Goal: Task Accomplishment & Management: Complete application form

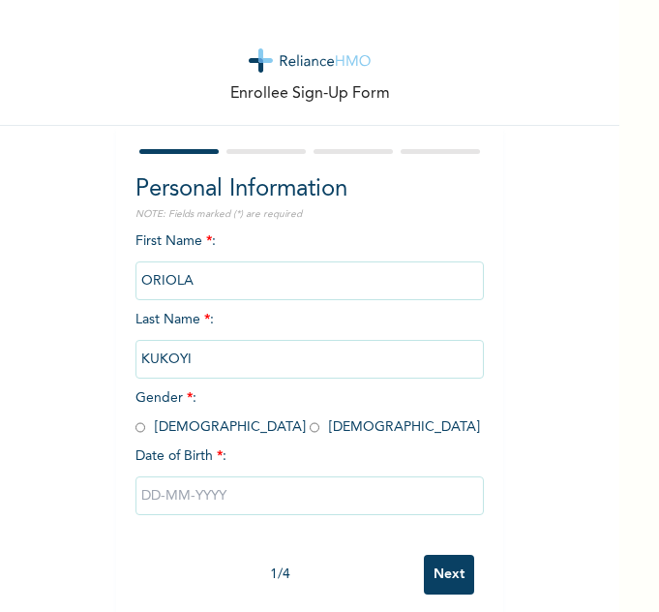
scroll to position [26, 0]
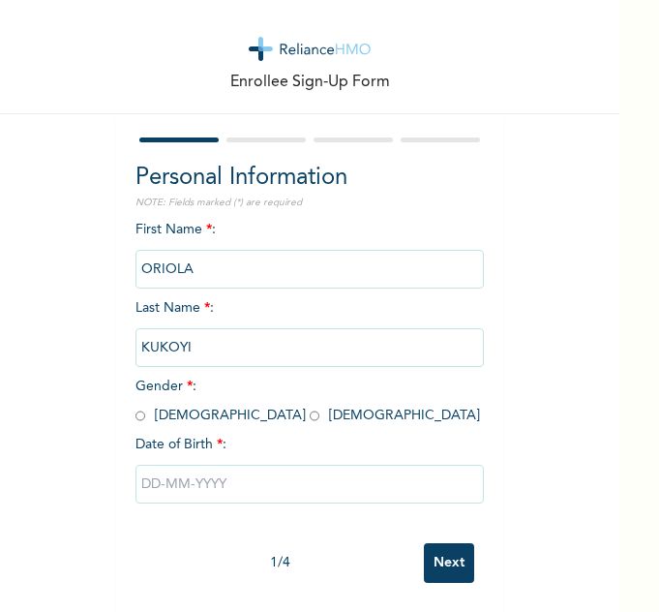
click at [135, 406] on input "radio" at bounding box center [140, 415] width 10 height 18
radio input "true"
click at [147, 467] on input "text" at bounding box center [309, 483] width 348 height 39
select select "8"
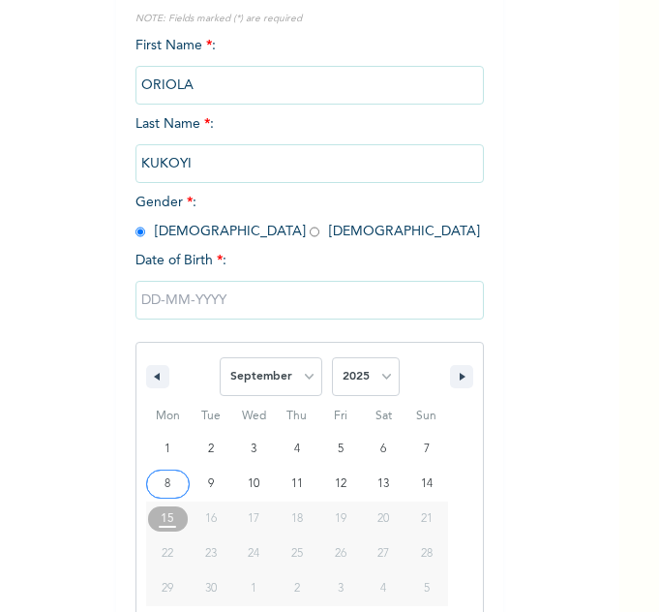
scroll to position [225, 0]
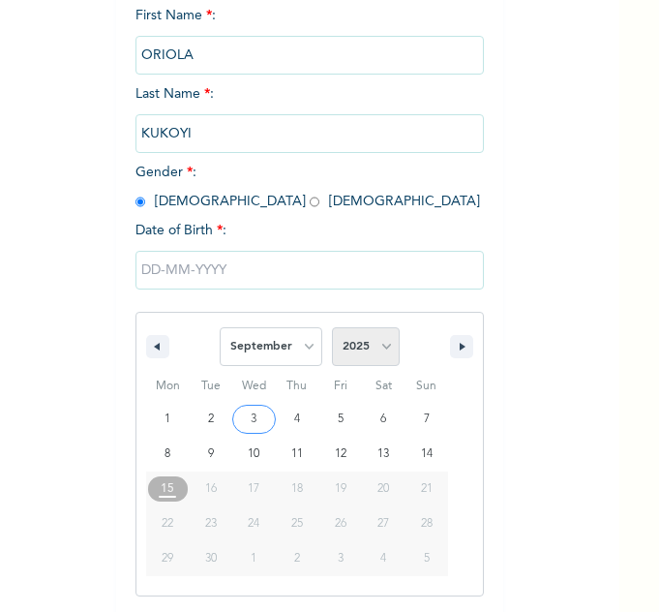
click at [346, 352] on select "2025 2024 2023 2022 2021 2020 2019 2018 2017 2016 2015 2014 2013 2012 2011 2010…" at bounding box center [366, 346] width 68 height 39
select select "1996"
click at [332, 328] on select "2025 2024 2023 2022 2021 2020 2019 2018 2017 2016 2015 2014 2013 2012 2011 2010…" at bounding box center [366, 346] width 68 height 39
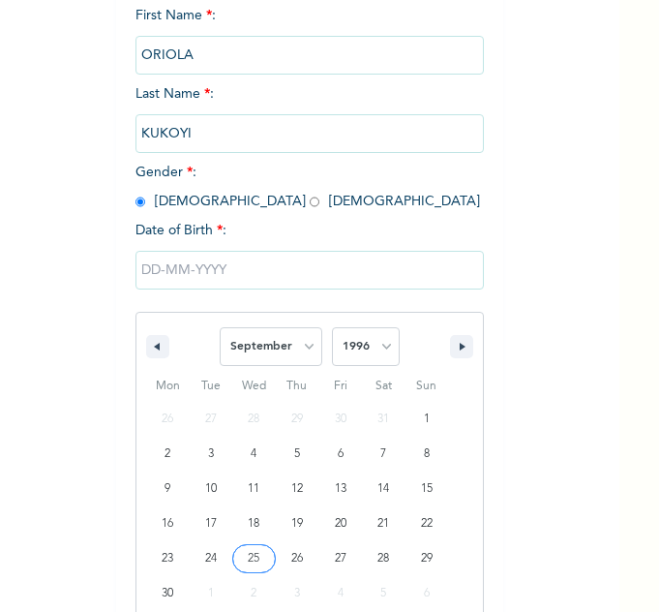
type input "[DATE]"
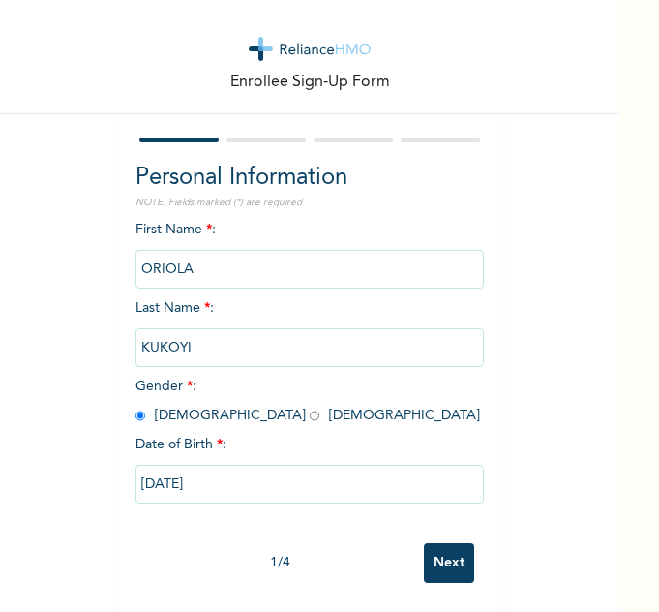
click at [451, 552] on input "Next" at bounding box center [449, 563] width 50 height 40
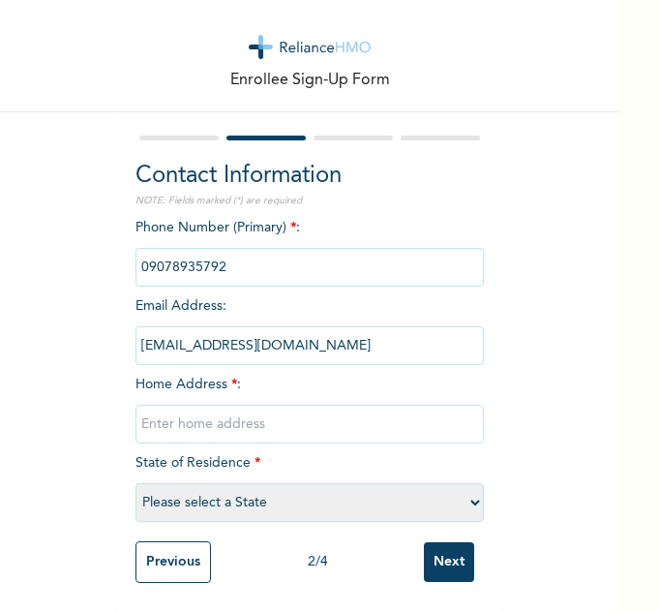
click at [224, 404] on input "text" at bounding box center [309, 423] width 348 height 39
type input "7,[PERSON_NAME] close, asa estate, [GEOGRAPHIC_DATA]"
click at [344, 493] on select "Please select a State [PERSON_NAME] (FCT) [PERSON_NAME] Ibom [GEOGRAPHIC_DATA] …" at bounding box center [309, 502] width 348 height 39
click at [500, 277] on div "Enrollee Sign-Up Form Contact Information NOTE: Fields marked (*) are required …" at bounding box center [309, 298] width 619 height 625
drag, startPoint x: 277, startPoint y: 502, endPoint x: 279, endPoint y: 492, distance: 10.8
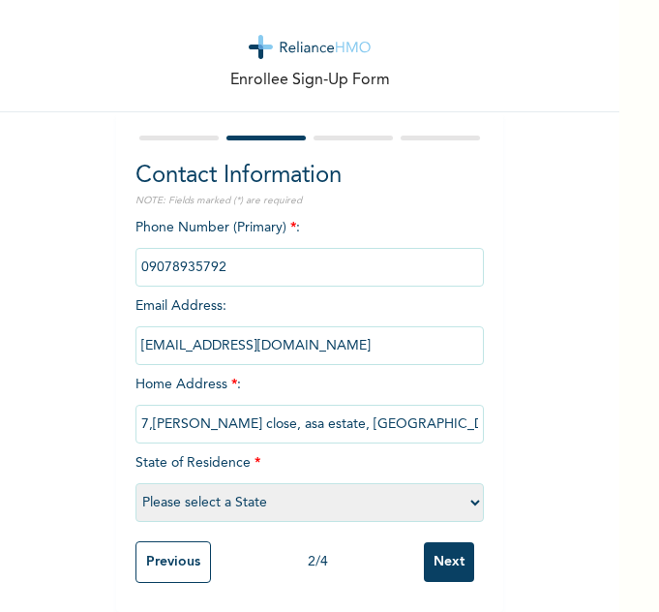
click at [277, 502] on select "Please select a State [PERSON_NAME] (FCT) [PERSON_NAME] Ibom [GEOGRAPHIC_DATA] …" at bounding box center [309, 502] width 348 height 39
select select "25"
click at [135, 483] on select "Please select a State [PERSON_NAME] (FCT) [PERSON_NAME] Ibom [GEOGRAPHIC_DATA] …" at bounding box center [309, 502] width 348 height 39
click at [393, 414] on input "7,[PERSON_NAME] close, asa estate, [GEOGRAPHIC_DATA]" at bounding box center [309, 423] width 348 height 39
type input "7,[PERSON_NAME] close, asa estate, gbagada"
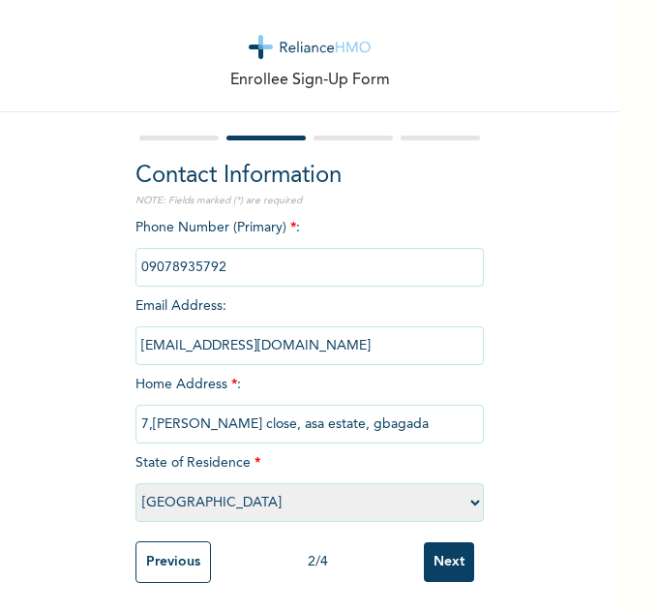
click at [447, 554] on input "Next" at bounding box center [449, 562] width 50 height 40
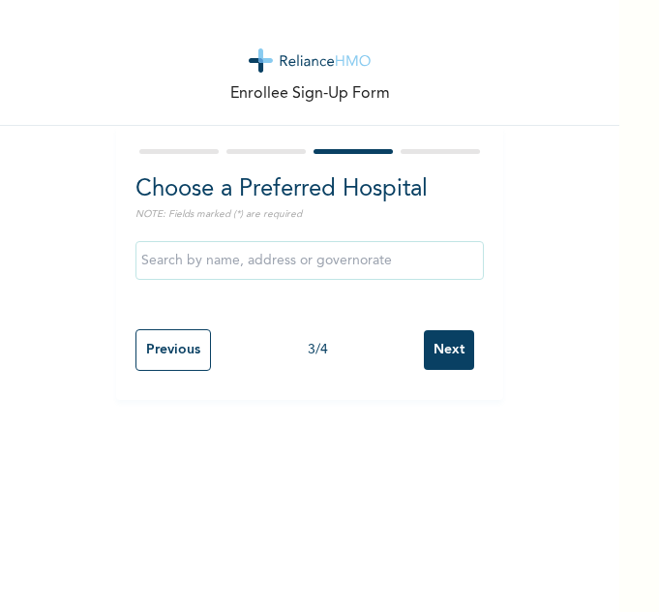
scroll to position [0, 0]
click at [176, 253] on input "text" at bounding box center [309, 260] width 348 height 39
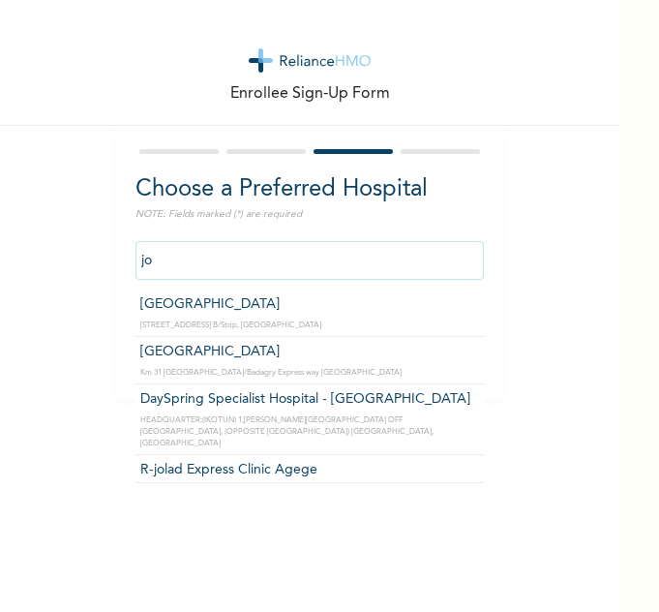
type input "j"
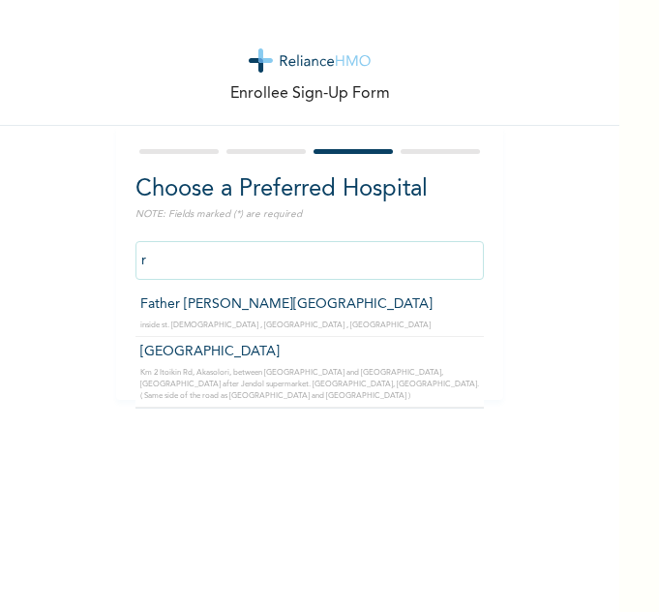
type input "r"
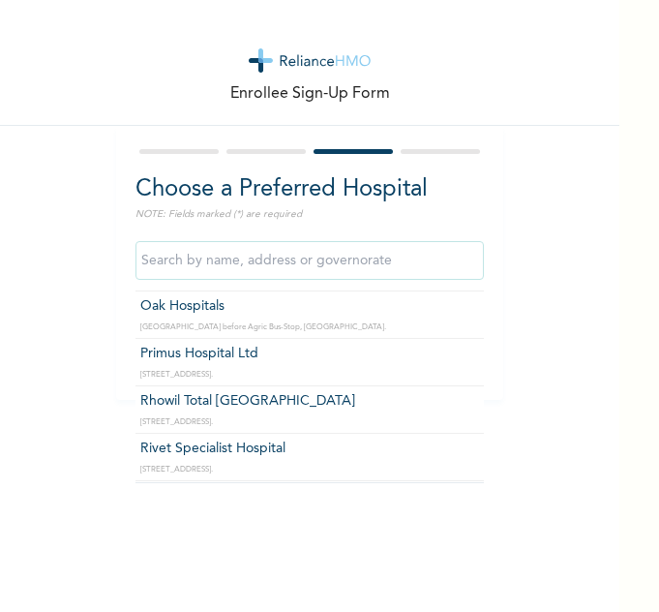
scroll to position [1064, 0]
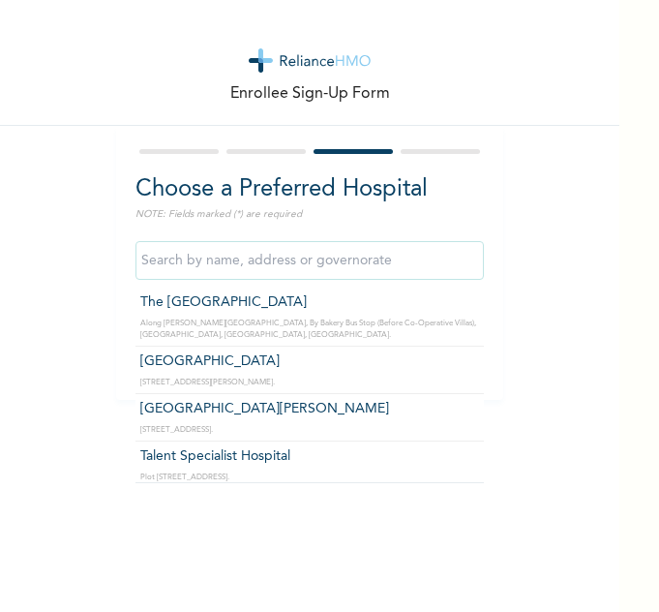
click at [249, 264] on input "text" at bounding box center [309, 260] width 348 height 39
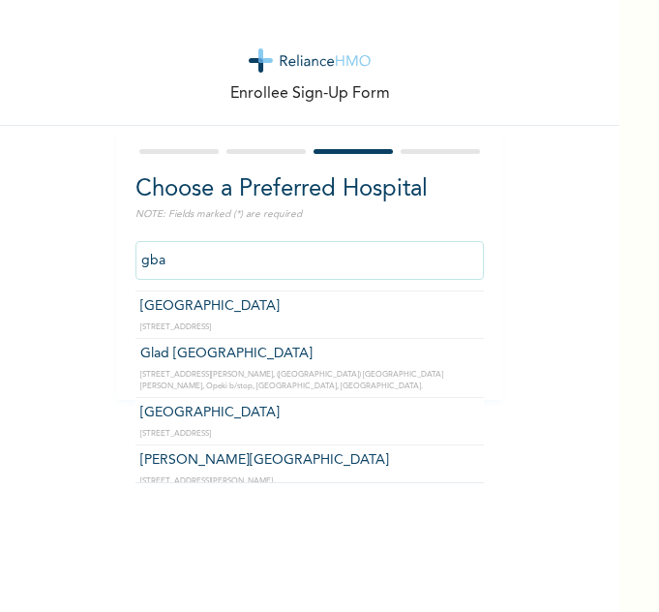
scroll to position [10, 0]
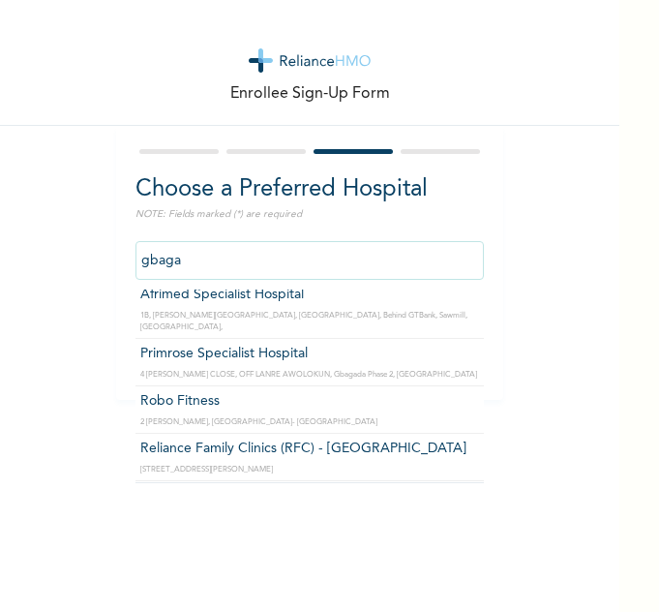
type input "Robo Fitness"
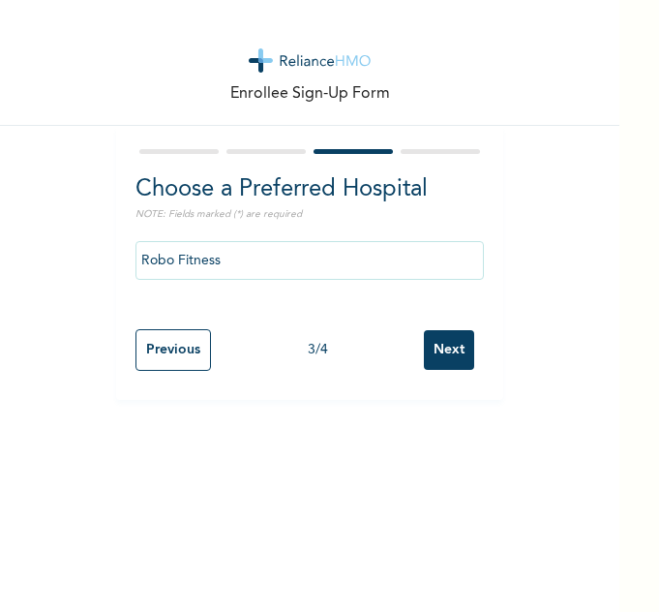
click at [433, 341] on input "Next" at bounding box center [449, 350] width 50 height 40
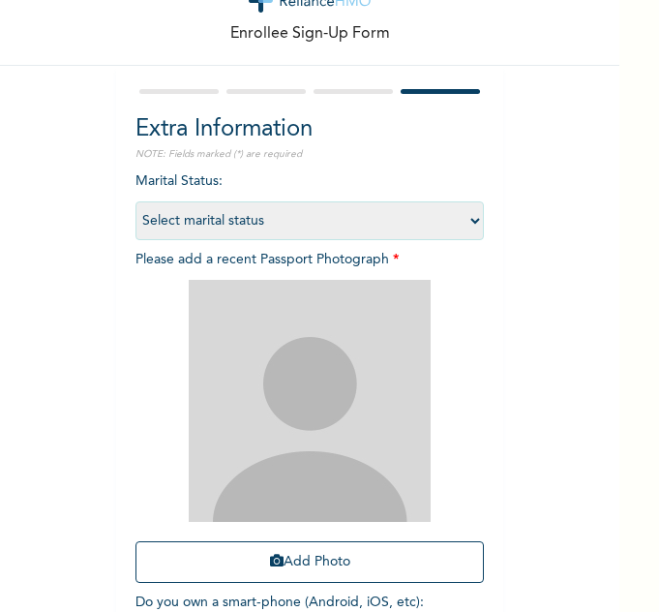
scroll to position [194, 0]
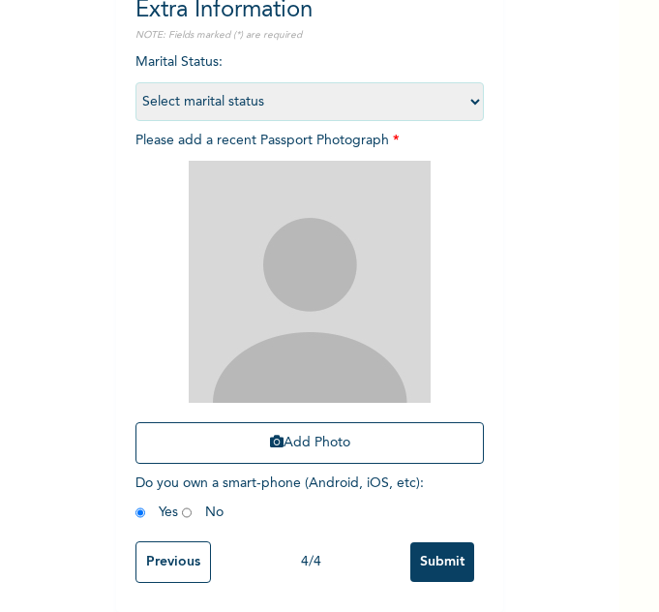
click at [156, 549] on input "Previous" at bounding box center [172, 562] width 75 height 42
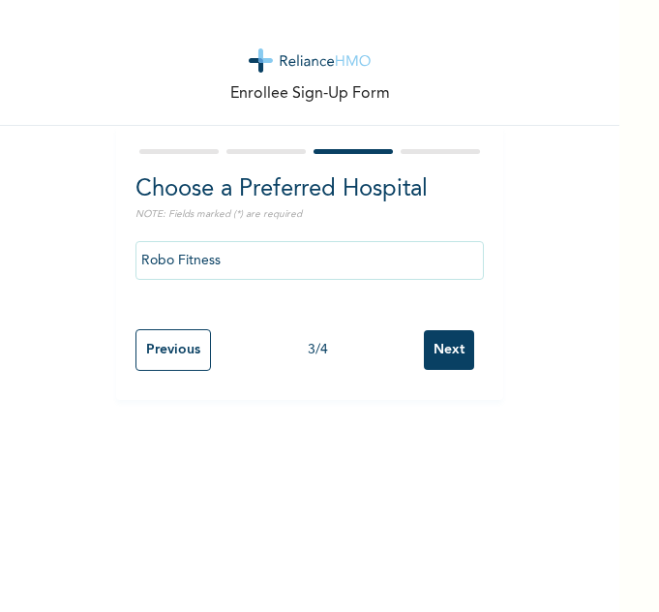
scroll to position [0, 0]
click at [254, 249] on input "Robo Fitness" at bounding box center [309, 260] width 348 height 39
type input "R"
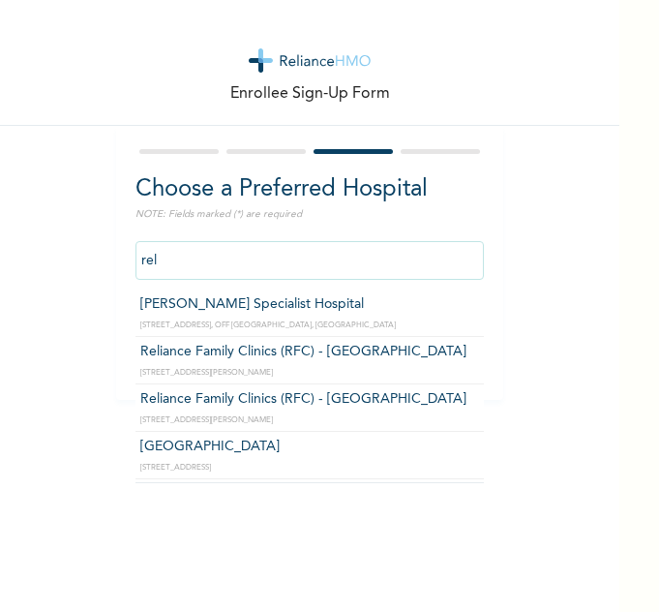
type input "Reliance Family Clinics (RFC) - [GEOGRAPHIC_DATA]"
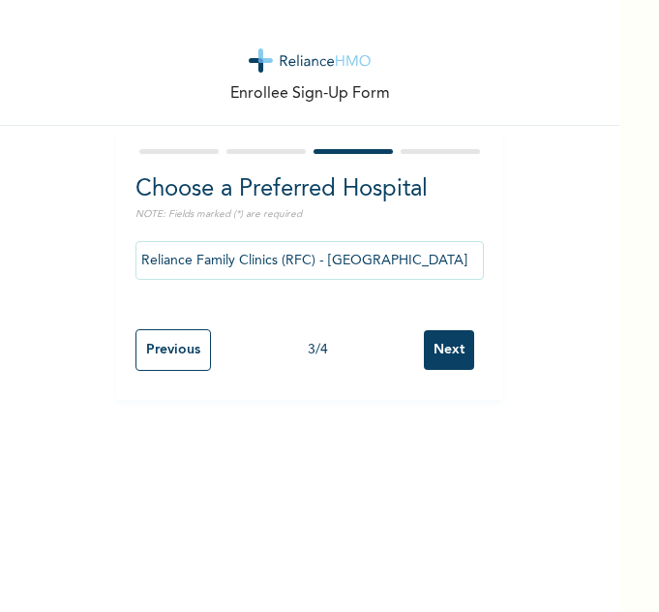
click at [424, 361] on input "Next" at bounding box center [449, 350] width 50 height 40
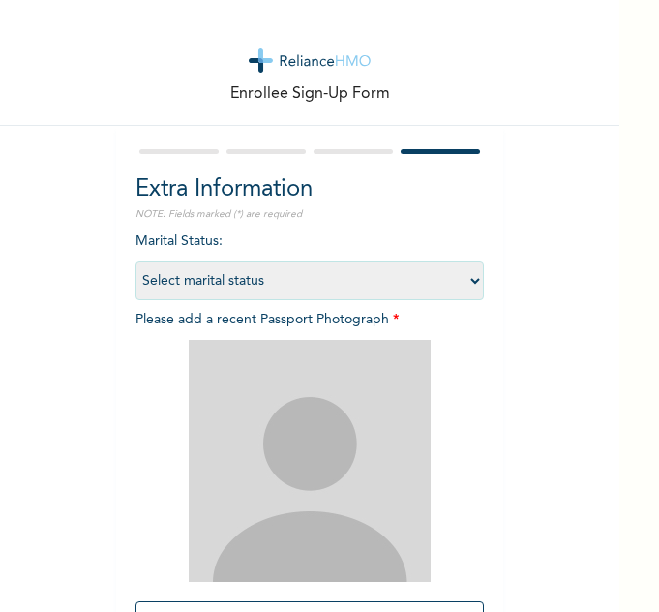
click at [468, 290] on select "Select marital status [DEMOGRAPHIC_DATA] Married [DEMOGRAPHIC_DATA] Widow/[DEMO…" at bounding box center [309, 280] width 348 height 39
select select "1"
click at [135, 261] on select "Select marital status [DEMOGRAPHIC_DATA] Married [DEMOGRAPHIC_DATA] Widow/[DEMO…" at bounding box center [309, 280] width 348 height 39
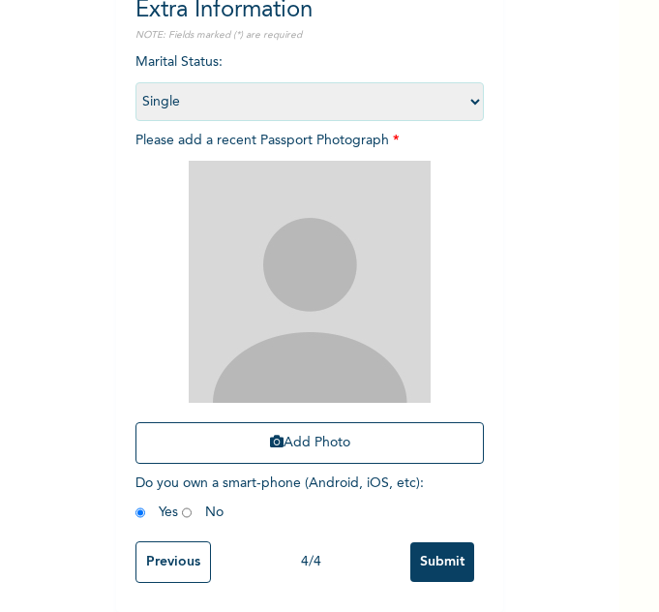
scroll to position [194, 0]
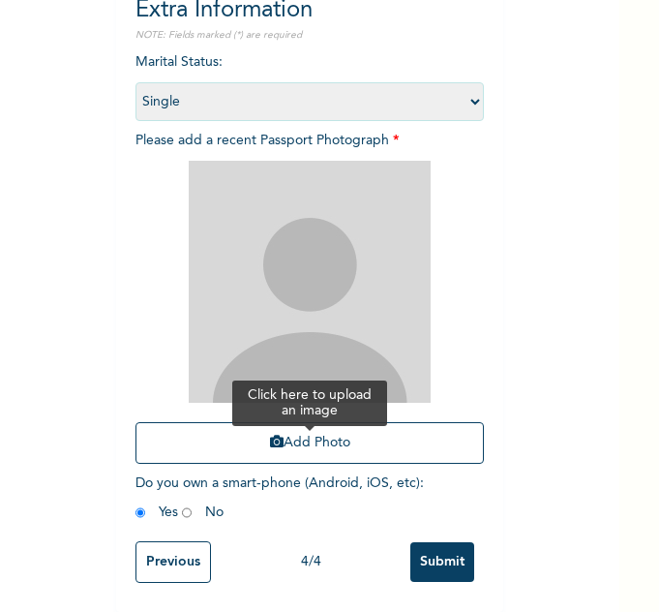
click at [306, 430] on button "Add Photo" at bounding box center [309, 443] width 348 height 42
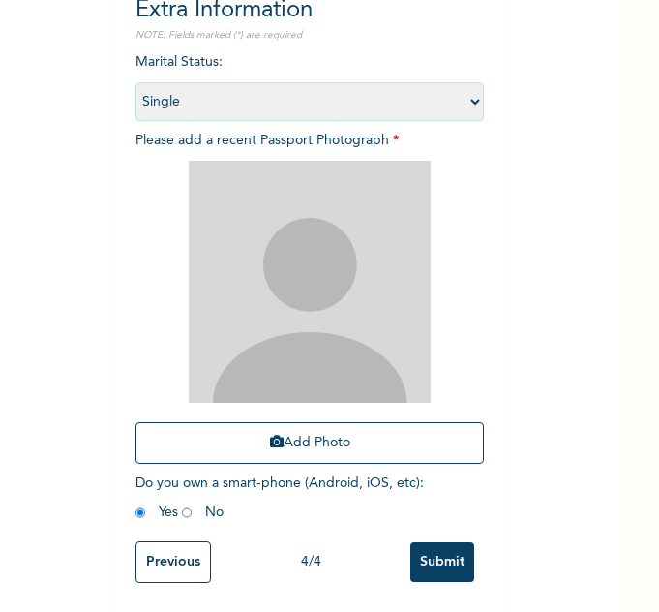
click at [137, 545] on input "Previous" at bounding box center [172, 562] width 75 height 42
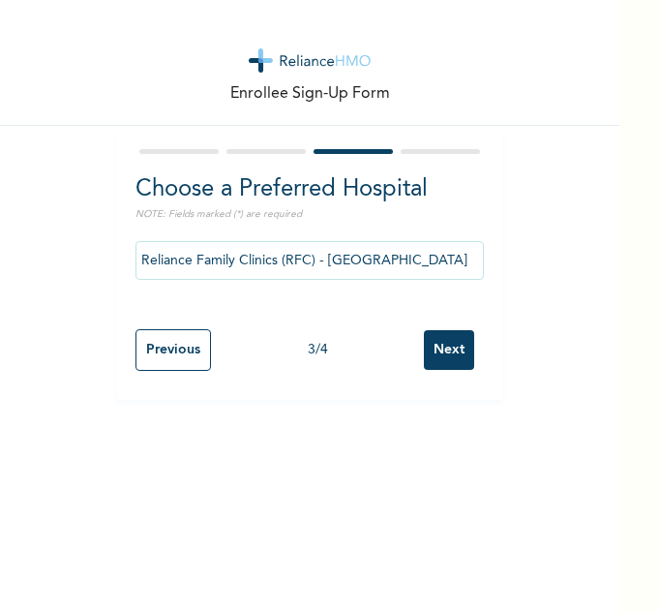
scroll to position [0, 0]
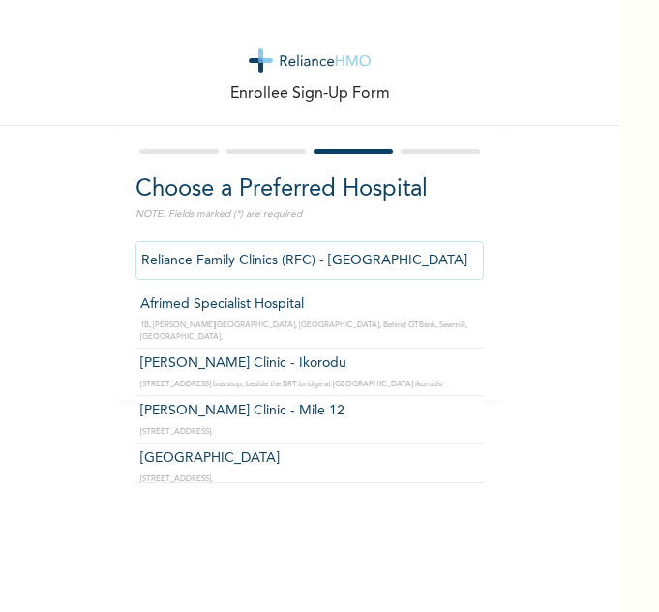
click at [413, 266] on input "Reliance Family Clinics (RFC) - [GEOGRAPHIC_DATA]" at bounding box center [309, 260] width 348 height 39
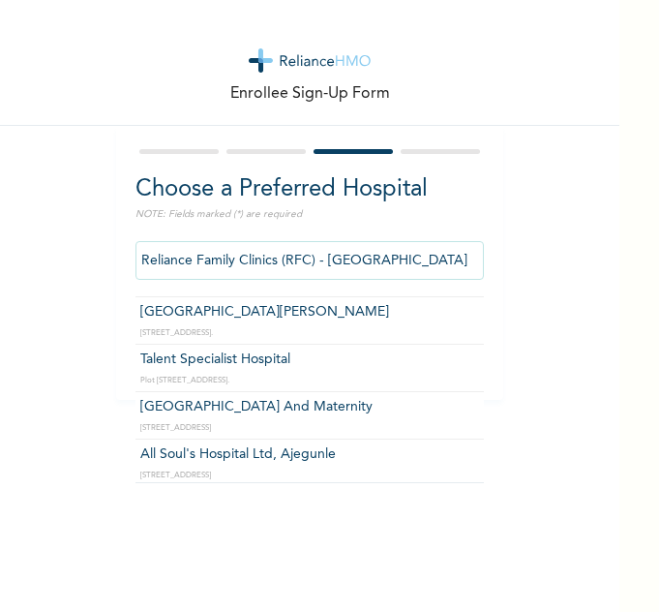
scroll to position [1258, 0]
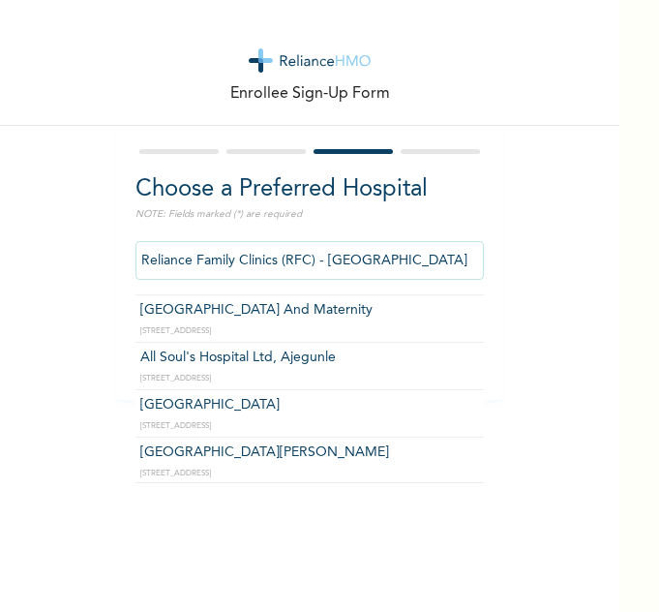
drag, startPoint x: 314, startPoint y: 264, endPoint x: 98, endPoint y: 215, distance: 222.3
click at [98, 215] on div "Enrollee Sign-Up Form Choose a Preferred Hospital NOTE: Fields marked (*) are r…" at bounding box center [309, 200] width 619 height 400
type input "Gbagada"
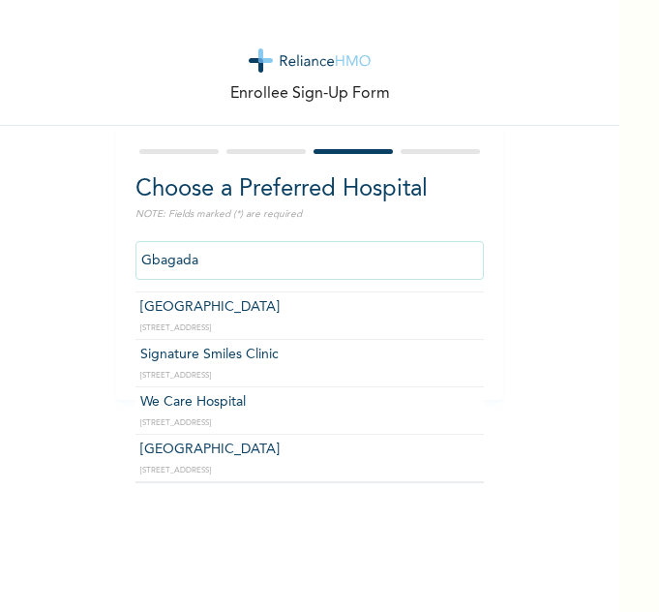
scroll to position [187, 0]
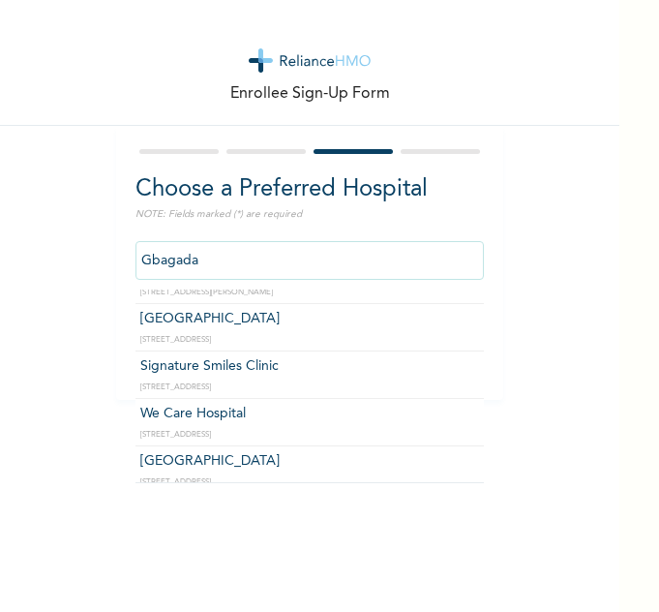
click input "Next" at bounding box center [449, 350] width 50 height 40
select select "1"
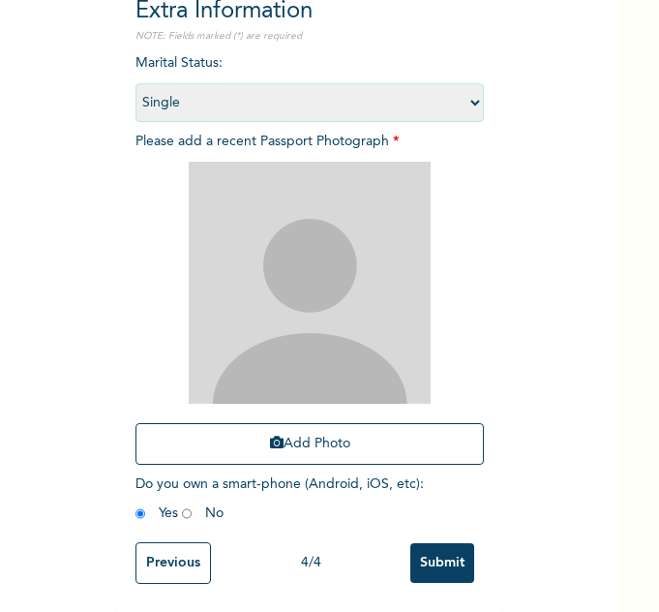
scroll to position [194, 0]
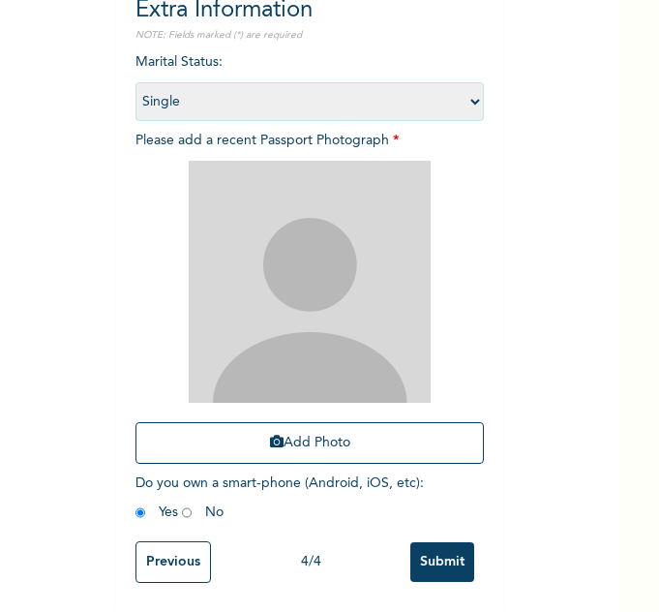
click at [151, 546] on input "Previous" at bounding box center [172, 562] width 75 height 42
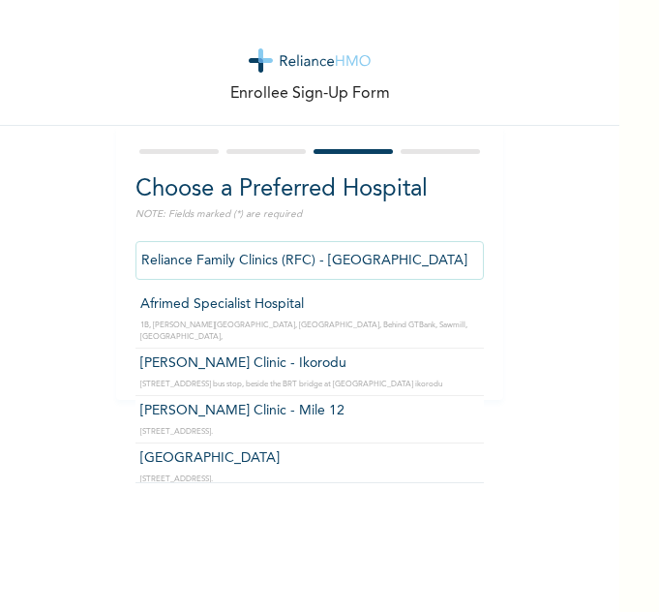
drag, startPoint x: 403, startPoint y: 265, endPoint x: 77, endPoint y: 252, distance: 326.4
click at [77, 252] on div "Enrollee Sign-Up Form Choose a Preferred Hospital NOTE: Fields marked (*) are r…" at bounding box center [309, 200] width 619 height 400
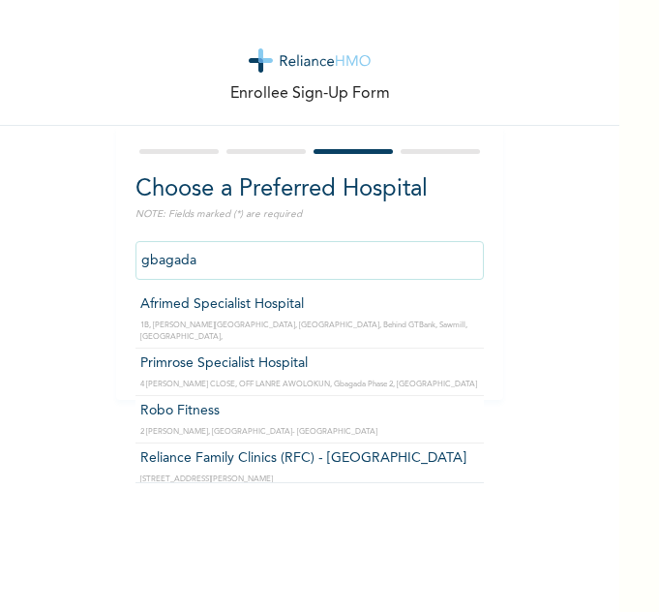
type input "Reliance Family Clinics (RFC) - [GEOGRAPHIC_DATA]"
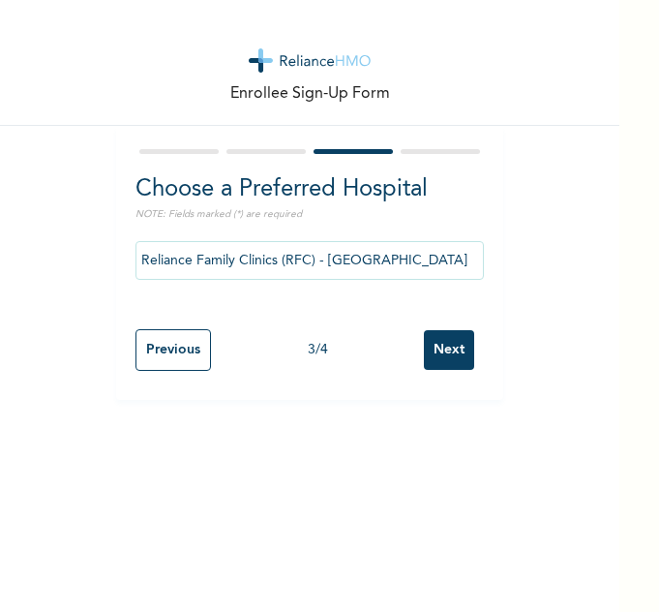
click at [448, 364] on input "Next" at bounding box center [449, 350] width 50 height 40
select select "1"
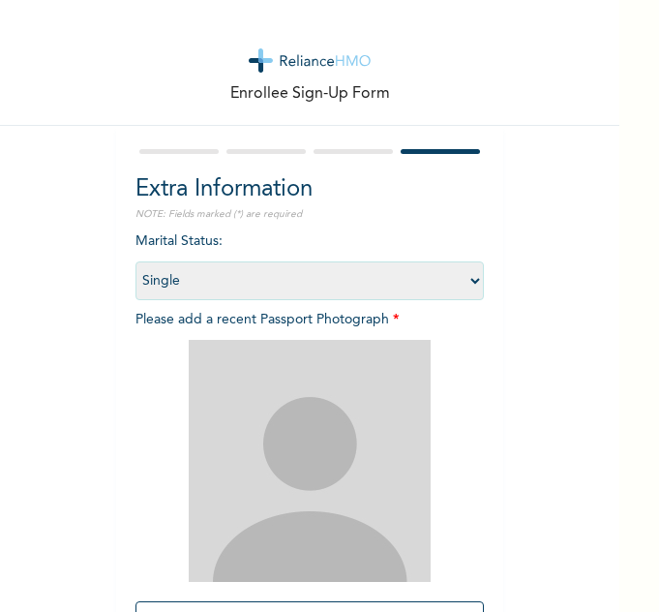
scroll to position [194, 0]
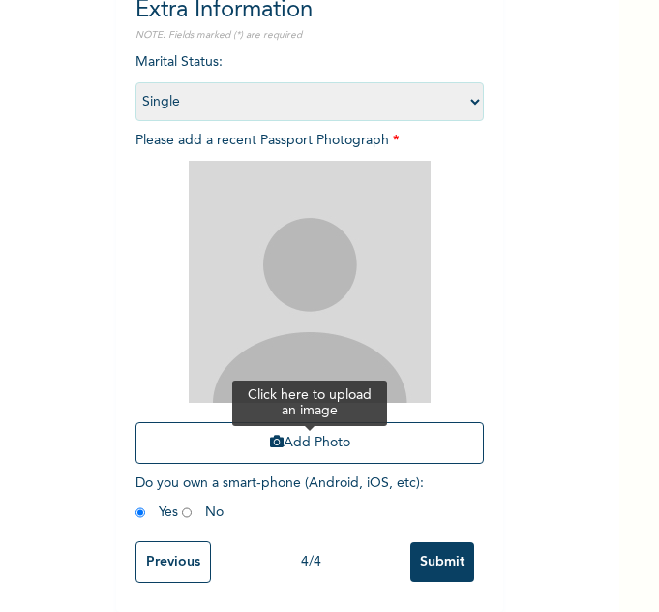
click at [308, 422] on button "Add Photo" at bounding box center [309, 443] width 348 height 42
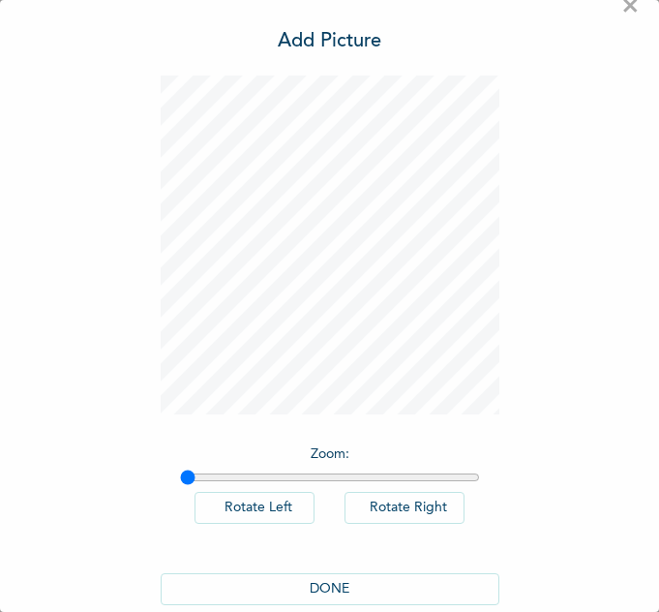
scroll to position [64, 0]
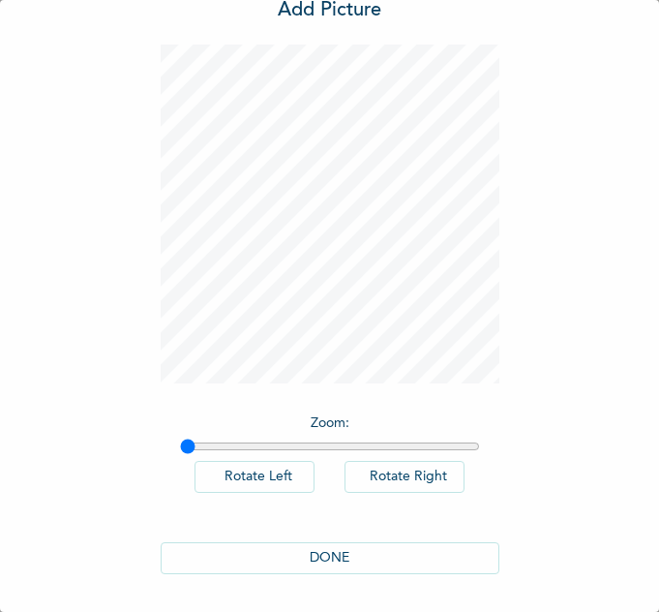
click at [339, 558] on button "DONE" at bounding box center [330, 558] width 339 height 32
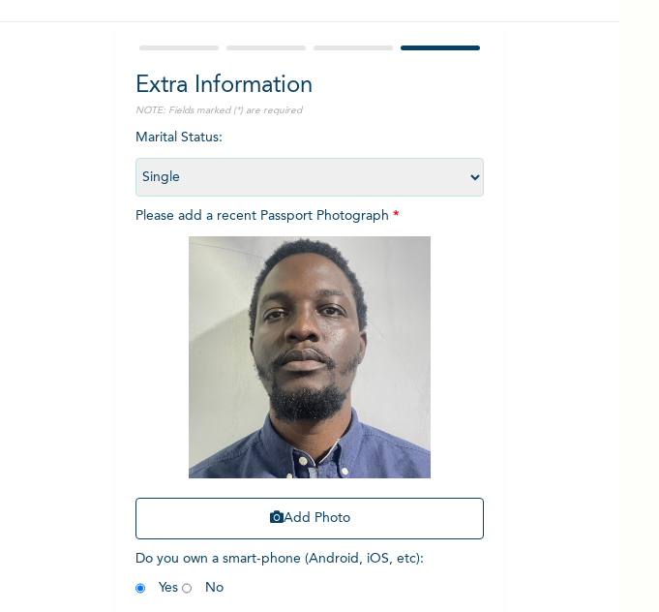
scroll to position [194, 0]
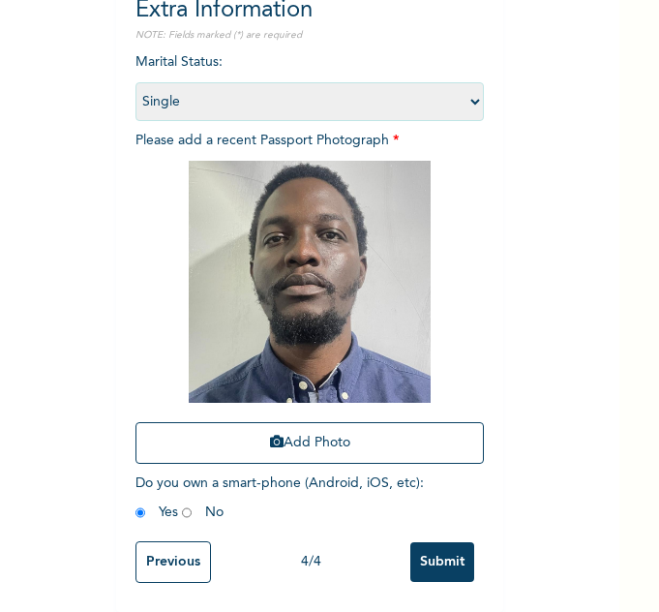
click at [452, 551] on input "Submit" at bounding box center [442, 562] width 64 height 40
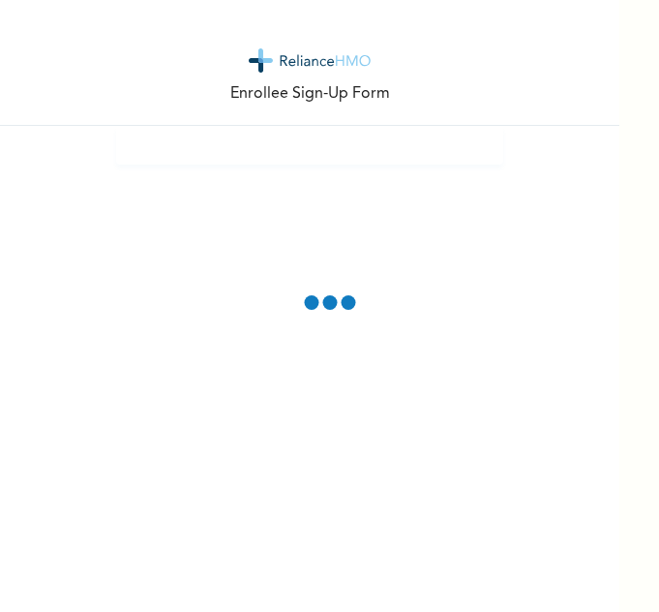
scroll to position [0, 0]
